Goal: Information Seeking & Learning: Learn about a topic

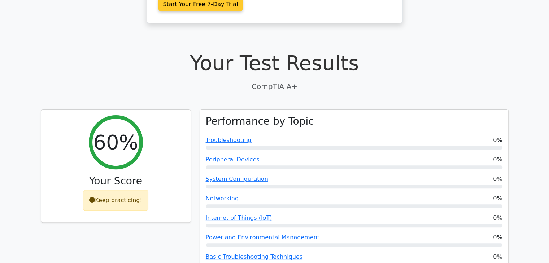
scroll to position [198, 0]
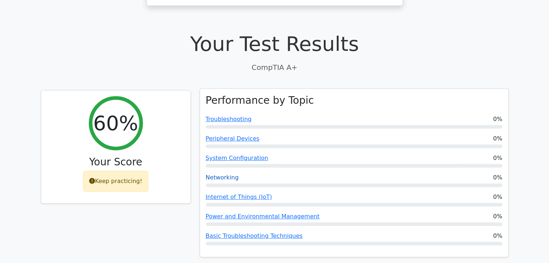
click at [222, 174] on link "Networking" at bounding box center [222, 177] width 33 height 7
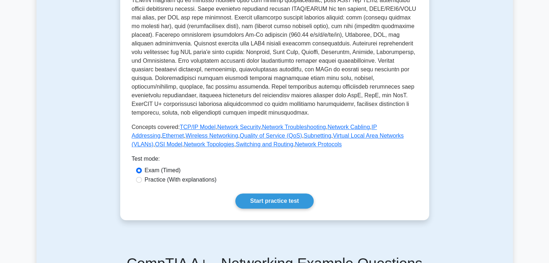
scroll to position [223, 0]
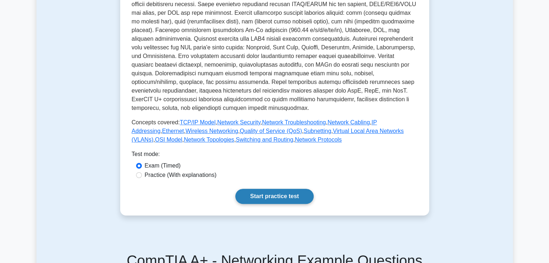
click at [272, 197] on link "Start practice test" at bounding box center [274, 196] width 78 height 15
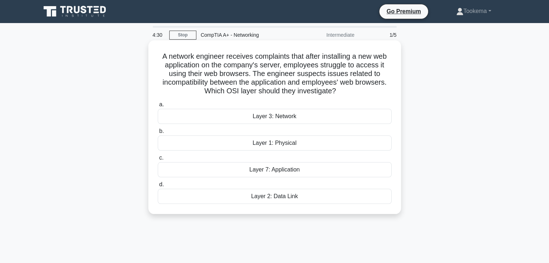
click at [295, 120] on div "Layer 3: Network" at bounding box center [275, 116] width 234 height 15
click at [158, 107] on input "a. Layer 3: Network" at bounding box center [158, 104] width 0 height 5
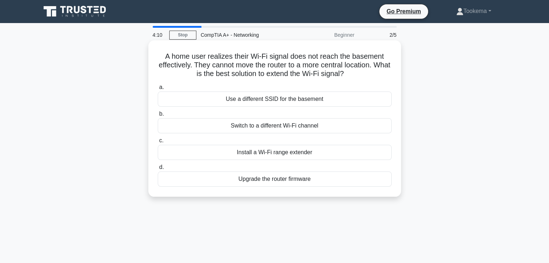
click at [300, 154] on div "Install a Wi-Fi range extender" at bounding box center [275, 152] width 234 height 15
click at [158, 143] on input "c. Install a Wi-Fi range extender" at bounding box center [158, 141] width 0 height 5
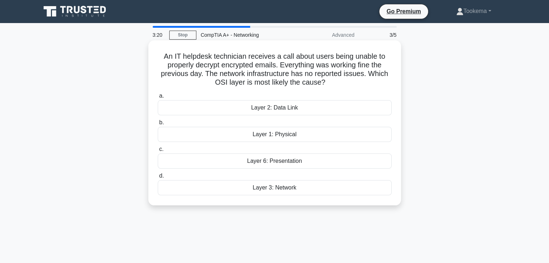
click at [315, 110] on div "Layer 2: Data Link" at bounding box center [275, 107] width 234 height 15
click at [158, 99] on input "a. Layer 2: Data Link" at bounding box center [158, 96] width 0 height 5
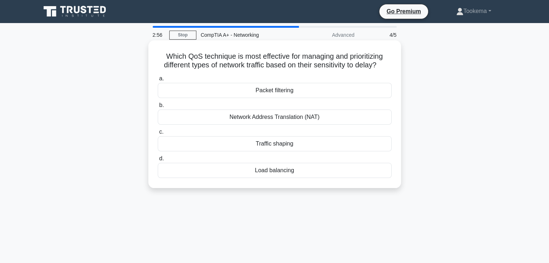
click at [306, 96] on div "Packet filtering" at bounding box center [275, 90] width 234 height 15
click at [158, 81] on input "a. Packet filtering" at bounding box center [158, 78] width 0 height 5
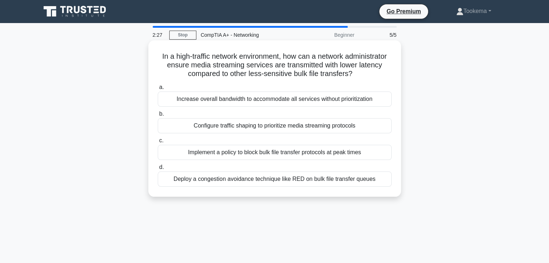
click at [314, 130] on div "Configure traffic shaping to prioritize media streaming protocols" at bounding box center [275, 125] width 234 height 15
click at [158, 117] on input "b. Configure traffic shaping to prioritize media streaming protocols" at bounding box center [158, 114] width 0 height 5
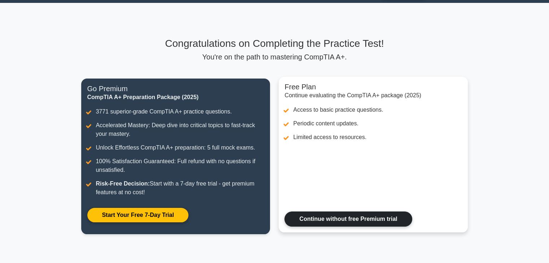
scroll to position [25, 0]
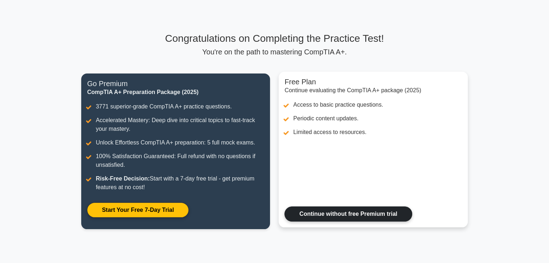
click at [333, 211] on link "Continue without free Premium trial" at bounding box center [347, 214] width 127 height 15
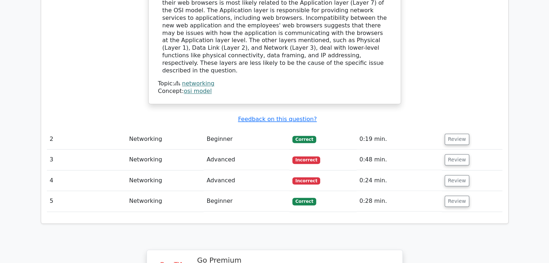
scroll to position [773, 0]
